Goal: Obtain resource: Obtain resource

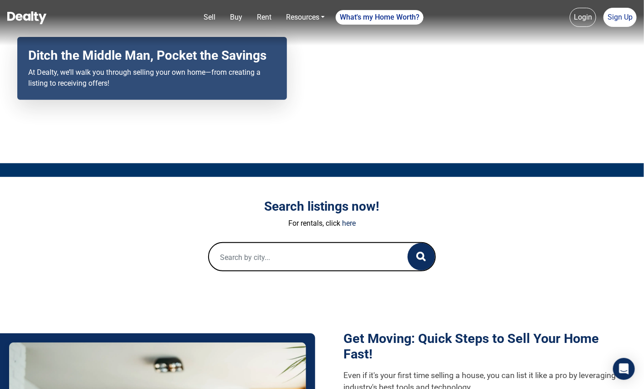
scroll to position [134, 0]
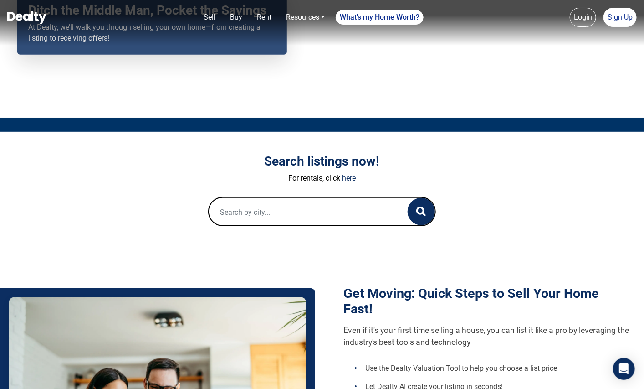
click at [292, 217] on input "text" at bounding box center [299, 212] width 180 height 29
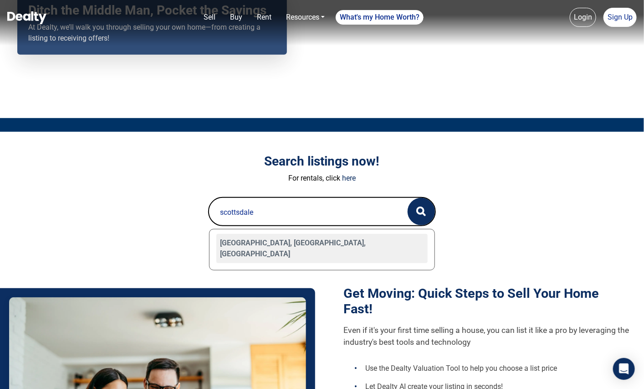
click at [288, 238] on div "Scottsdale, AZ, USA" at bounding box center [321, 248] width 211 height 29
type input "Scottsdale, AZ, USA"
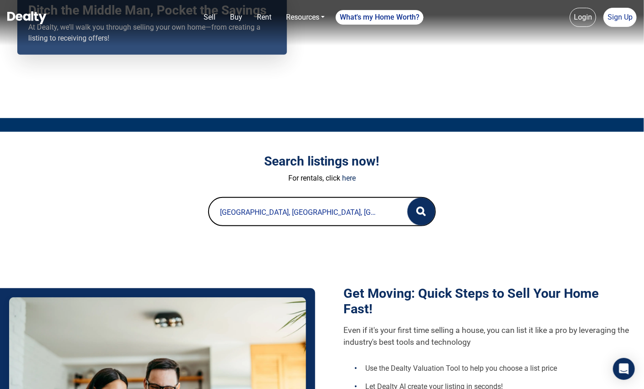
click at [425, 208] on icon "button" at bounding box center [421, 211] width 10 height 10
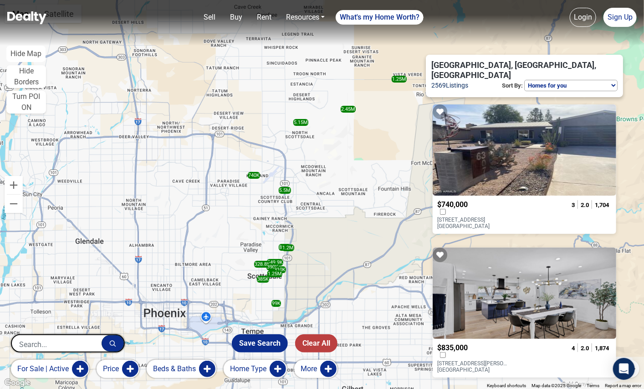
click at [465, 200] on span "$740,000" at bounding box center [452, 204] width 31 height 9
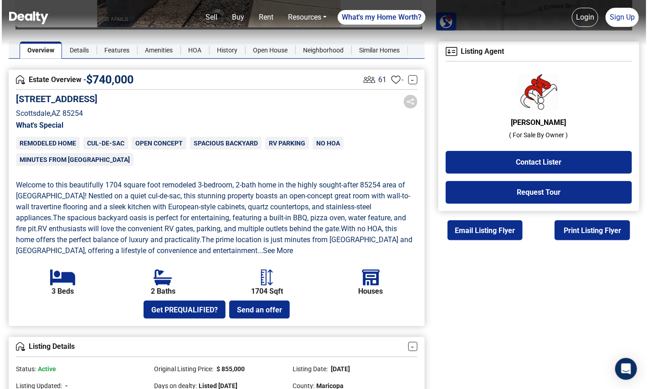
scroll to position [220, 0]
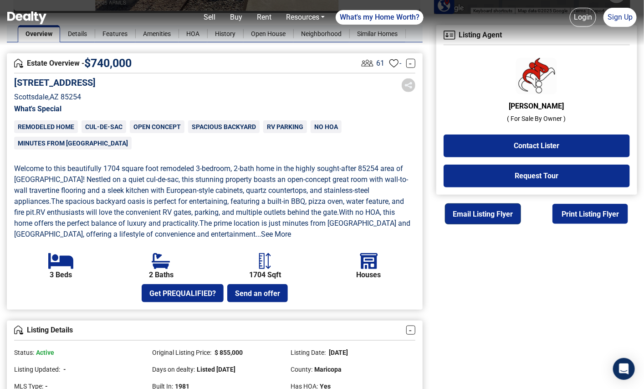
click at [478, 216] on button "Email Listing Flyer" at bounding box center [484, 214] width 76 height 20
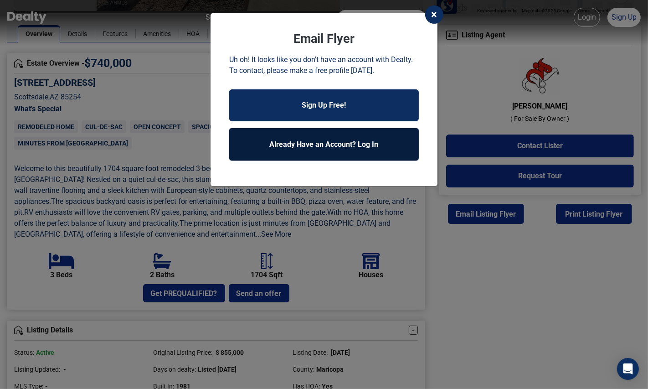
click at [303, 145] on link "Already Have an Account? Log In" at bounding box center [324, 144] width 190 height 32
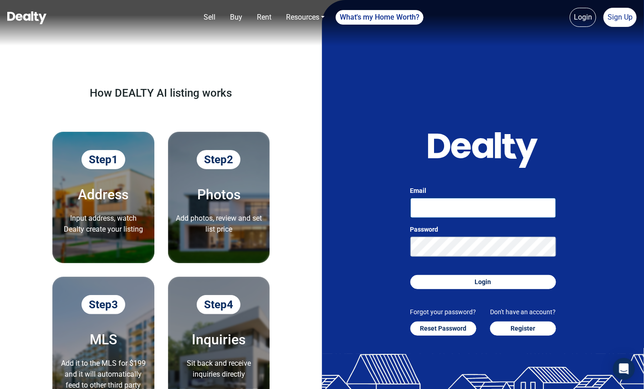
click at [462, 203] on input "Email" at bounding box center [484, 208] width 146 height 20
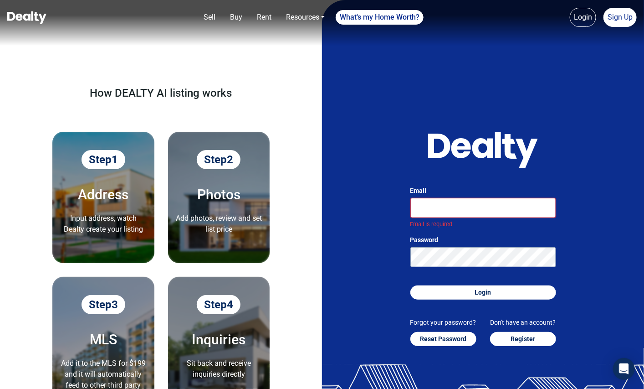
type input "[EMAIL_ADDRESS][DOMAIN_NAME]"
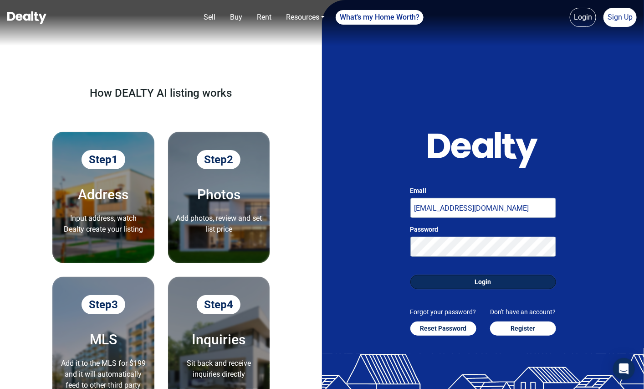
click at [463, 286] on button "Login" at bounding box center [484, 282] width 146 height 14
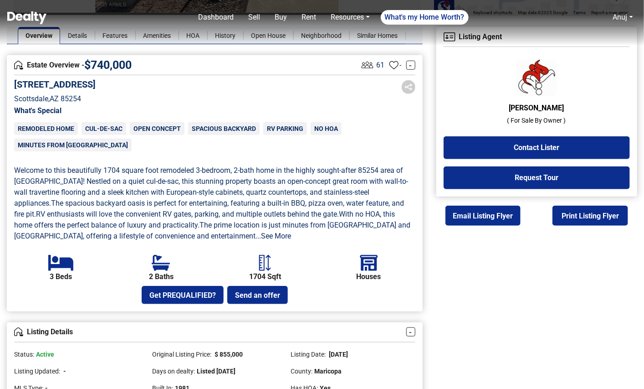
scroll to position [220, 0]
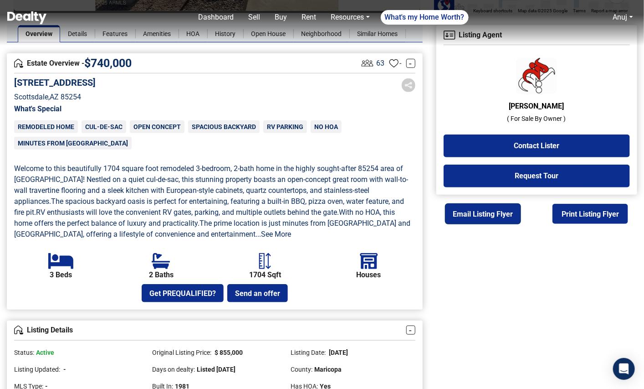
click at [504, 222] on button "Email Listing Flyer" at bounding box center [484, 214] width 76 height 20
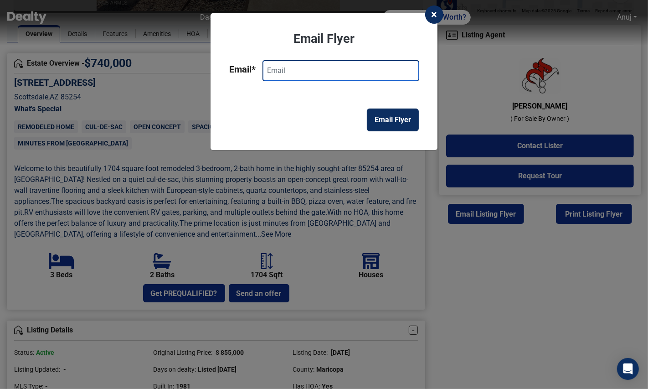
click at [333, 77] on input "email" at bounding box center [341, 71] width 156 height 20
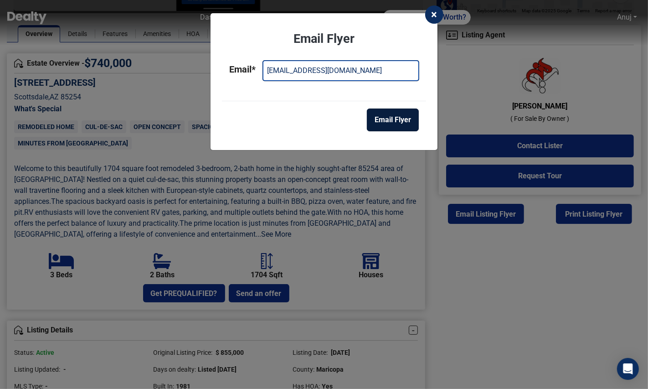
type input "[EMAIL_ADDRESS][DOMAIN_NAME]"
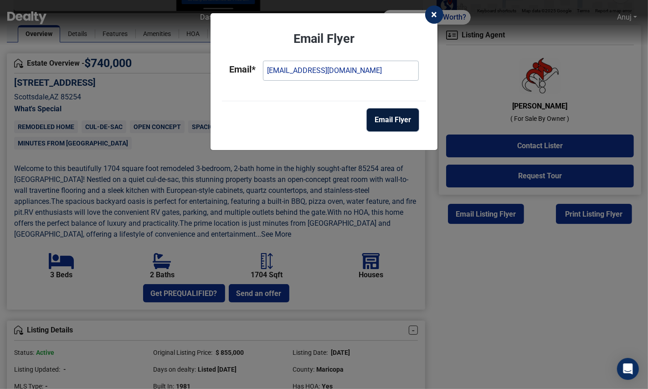
click at [390, 114] on button "Email Flyer" at bounding box center [393, 119] width 52 height 23
